Goal: Navigation & Orientation: Understand site structure

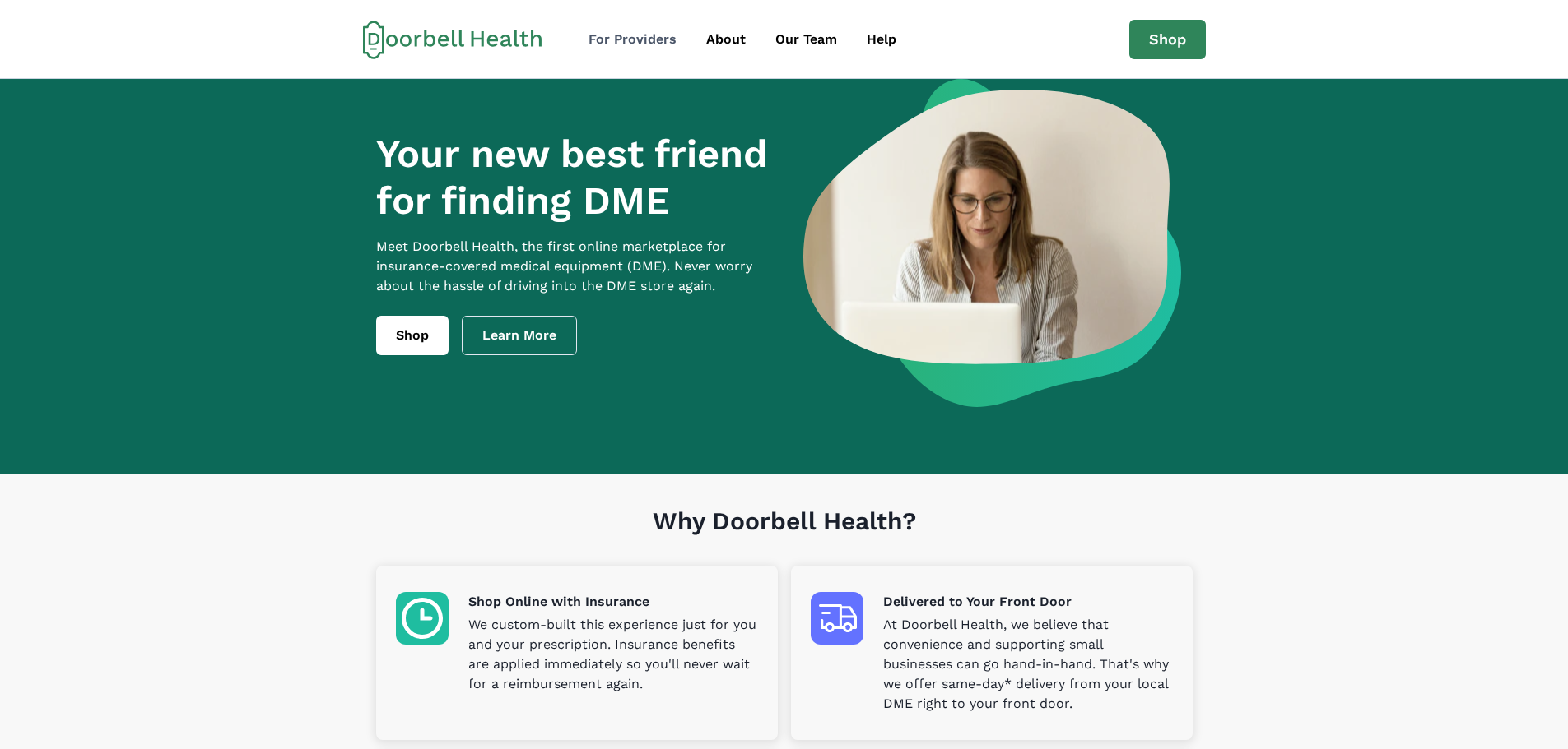
click at [610, 34] on div "For Providers" at bounding box center [632, 39] width 88 height 20
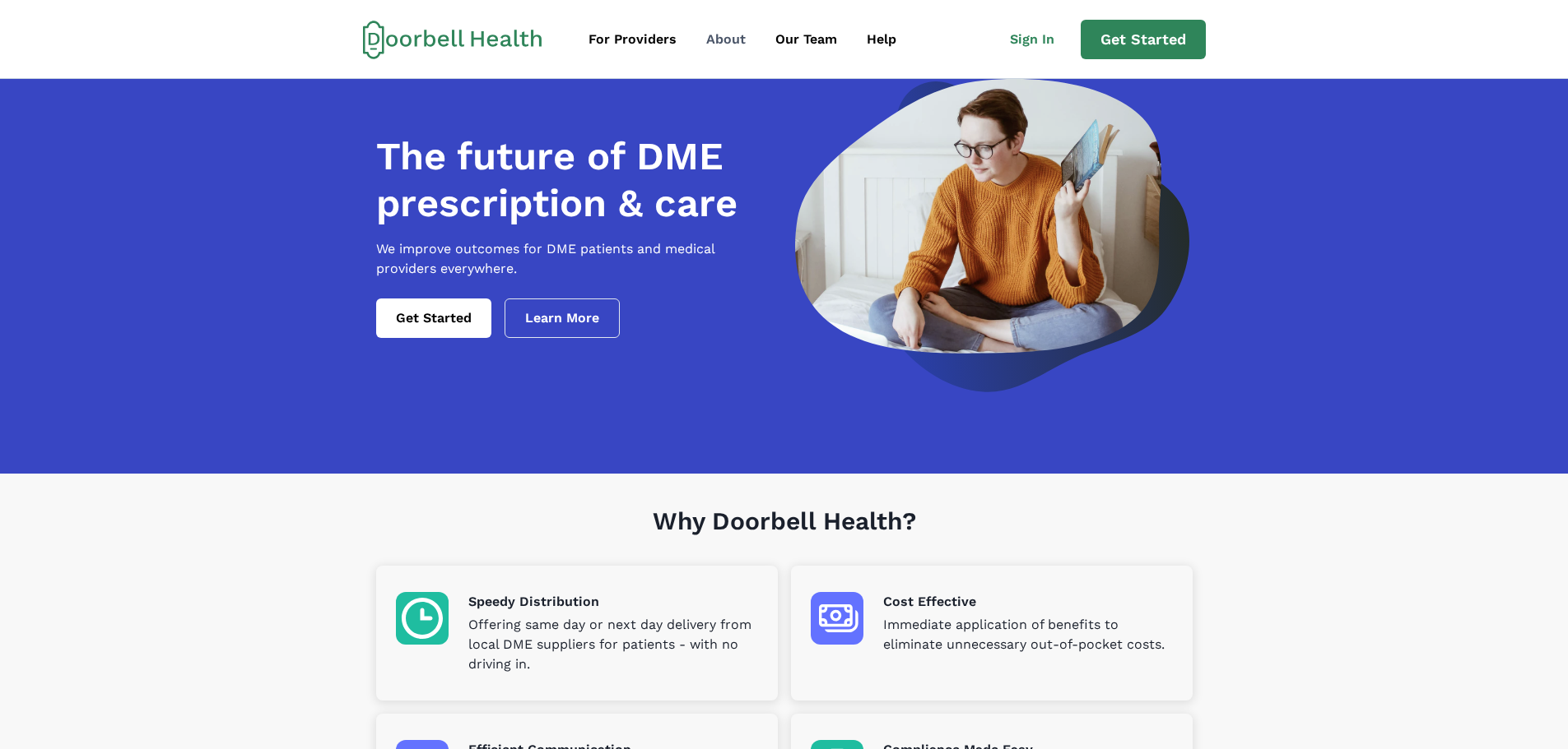
click at [724, 38] on div "About" at bounding box center [726, 39] width 39 height 20
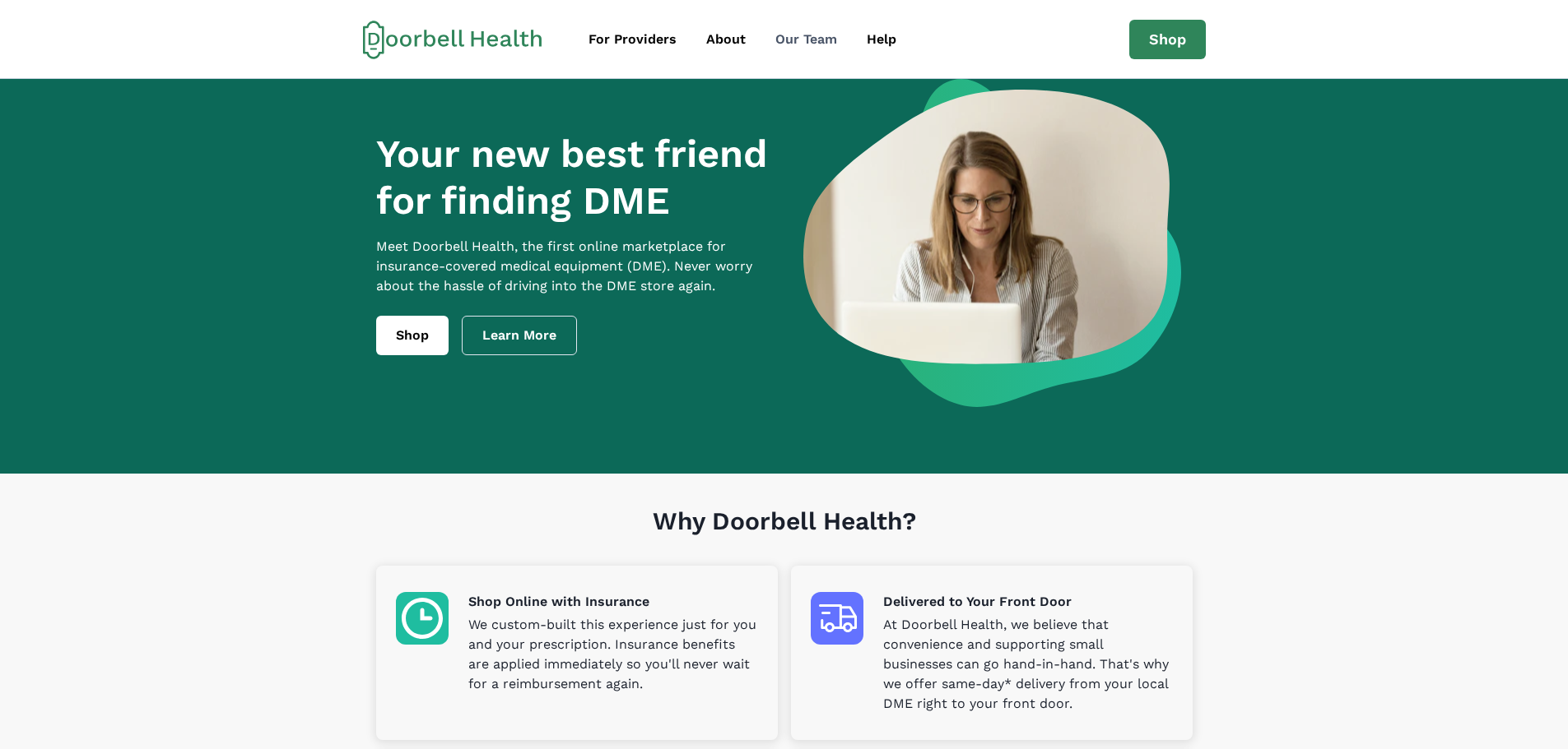
click at [779, 35] on div "Our Team" at bounding box center [805, 39] width 62 height 20
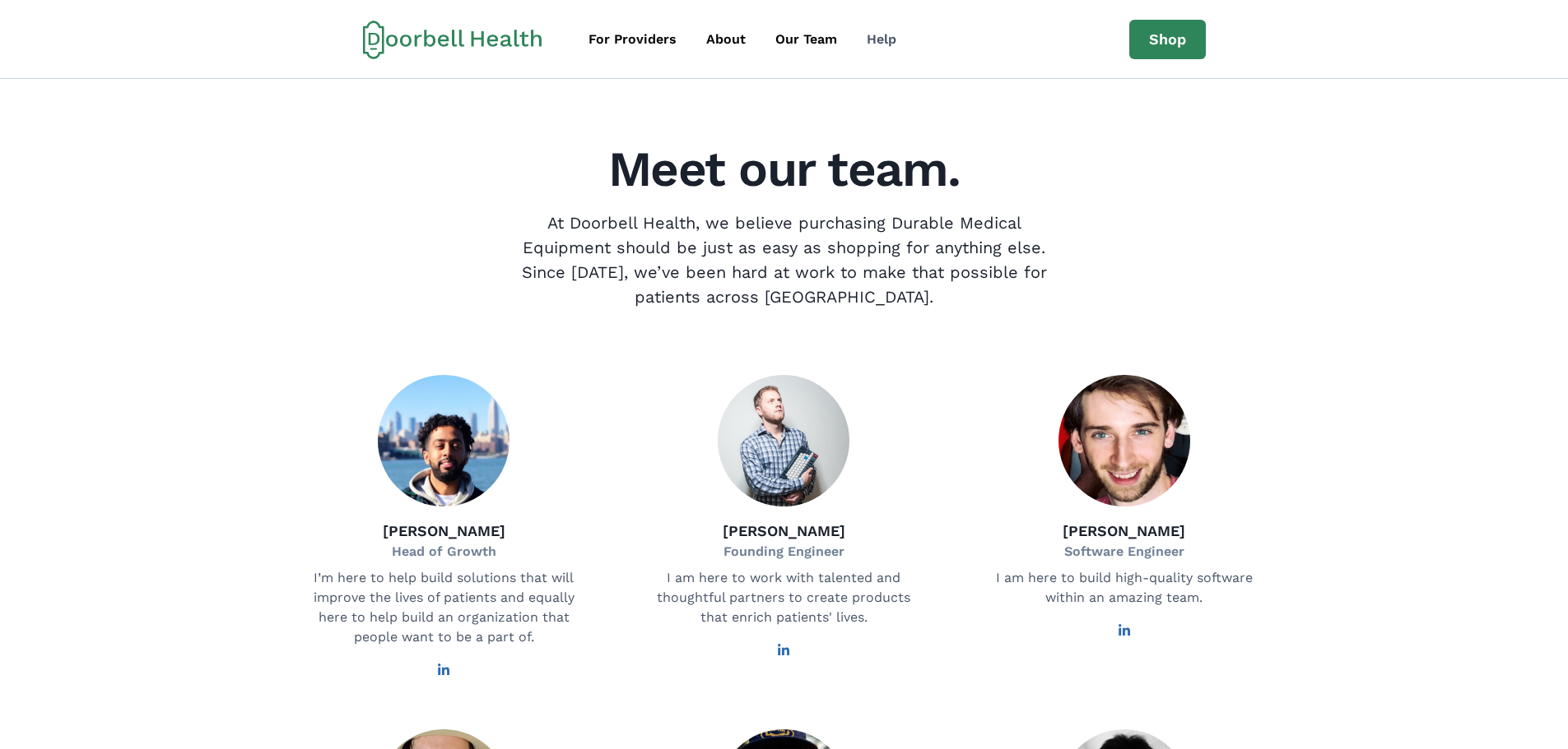
click at [883, 39] on div "Help" at bounding box center [882, 39] width 29 height 20
click at [882, 35] on div "Help" at bounding box center [882, 39] width 29 height 20
click at [461, 38] on icon at bounding box center [460, 38] width 5 height 18
